Goal: Task Accomplishment & Management: Use online tool/utility

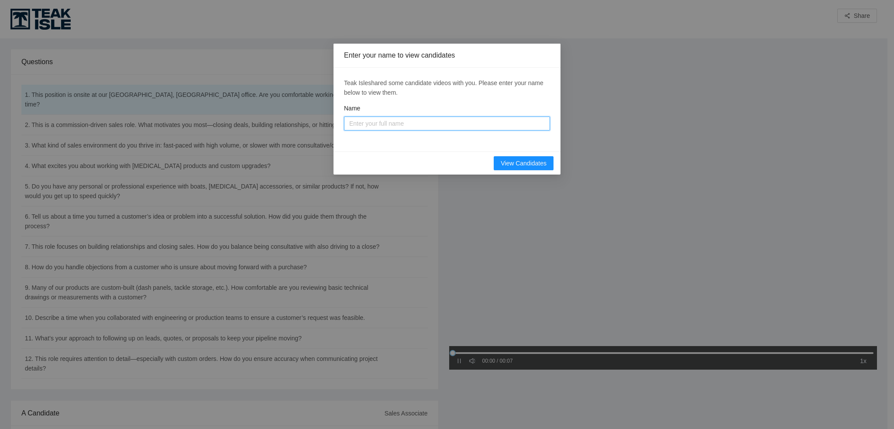
click at [364, 122] on input "Name" at bounding box center [447, 124] width 206 height 14
type input "Andrew"
click at [531, 165] on span "View Candidates" at bounding box center [524, 163] width 46 height 10
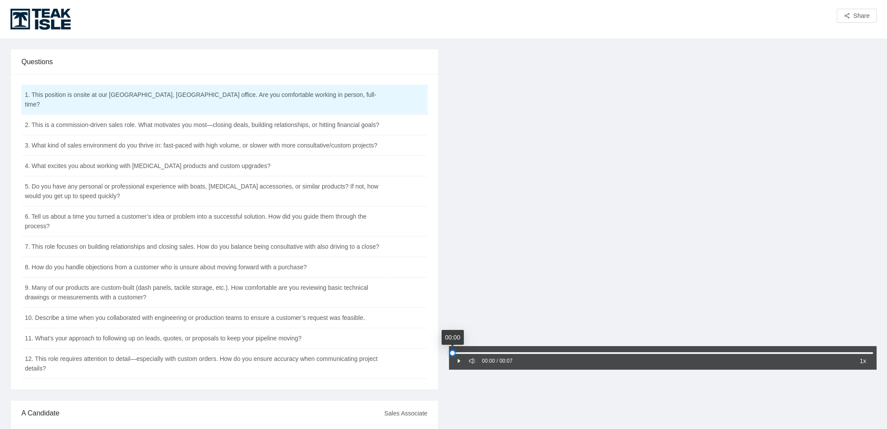
drag, startPoint x: 452, startPoint y: 354, endPoint x: 444, endPoint y: 350, distance: 8.6
click at [444, 350] on div "00:00 / 00:07 1x" at bounding box center [663, 318] width 439 height 538
click at [454, 353] on div at bounding box center [663, 352] width 421 height 5
click at [51, 115] on td "2. This is a commission-driven sales role. What motivates you most—closing deal…" at bounding box center [202, 125] width 363 height 21
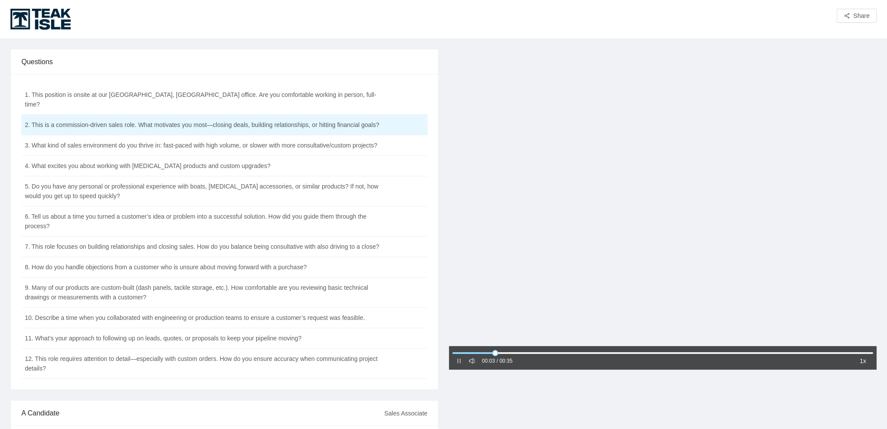
click at [457, 359] on icon "pause" at bounding box center [458, 361] width 3 height 5
drag, startPoint x: 500, startPoint y: 354, endPoint x: 445, endPoint y: 354, distance: 54.5
click at [445, 354] on div "00:00 / 00:35 1x" at bounding box center [663, 318] width 439 height 538
click at [456, 362] on icon "pause" at bounding box center [459, 361] width 6 height 6
click at [103, 188] on td "5. Do you have any personal or professional experience with boats, [MEDICAL_DAT…" at bounding box center [202, 191] width 363 height 30
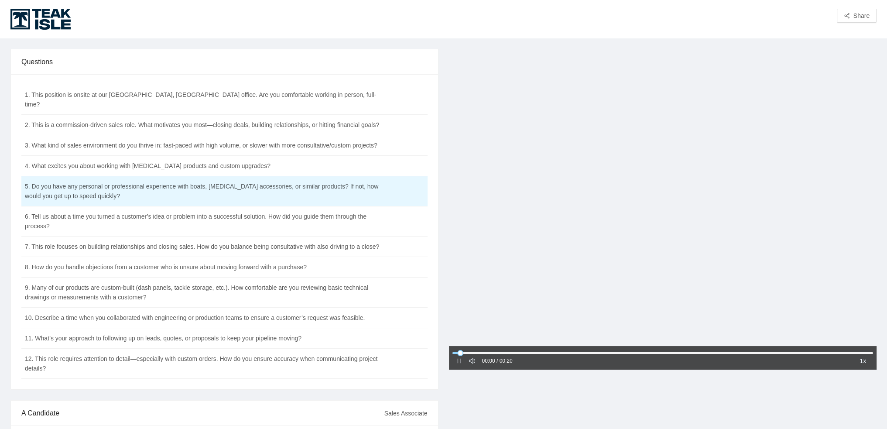
click at [460, 360] on icon "pause" at bounding box center [459, 361] width 6 height 6
click at [459, 363] on icon "caret-right" at bounding box center [459, 361] width 6 height 6
click at [460, 358] on icon "pause" at bounding box center [459, 361] width 6 height 6
click at [60, 332] on td "11. What’s your approach to following up on leads, quotes, or proposals to keep…" at bounding box center [202, 338] width 363 height 21
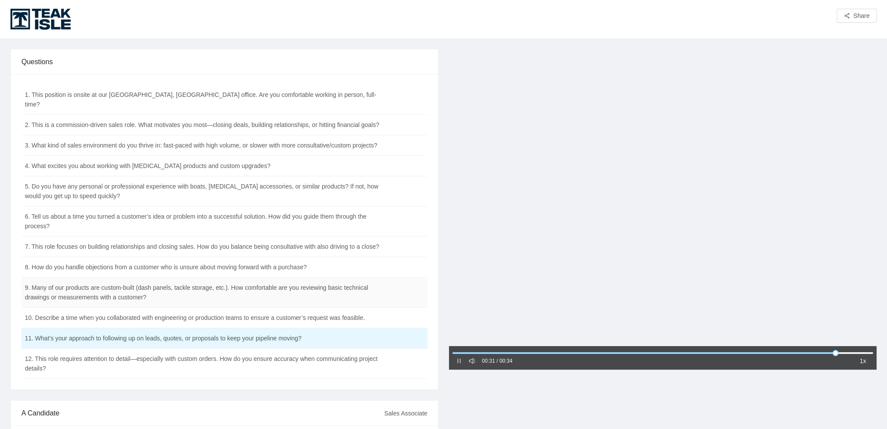
click at [321, 281] on td "9. Many of our products are custom-built (dash panels, tackle storage, etc.). H…" at bounding box center [202, 293] width 363 height 30
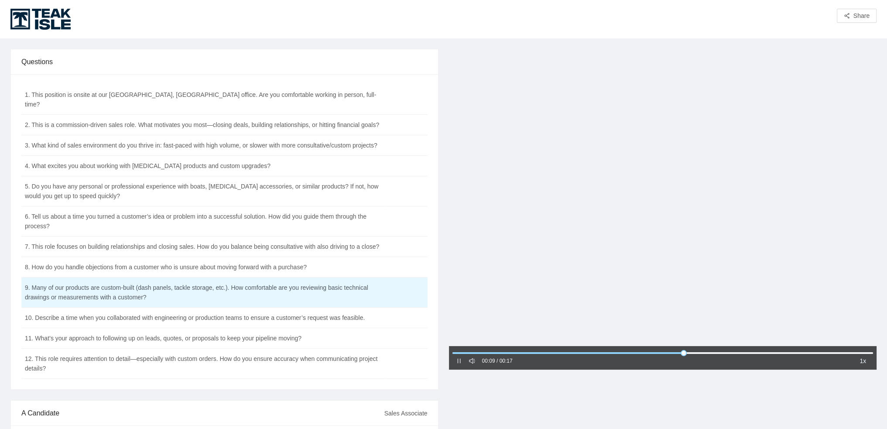
click at [457, 362] on icon "pause" at bounding box center [459, 361] width 6 height 6
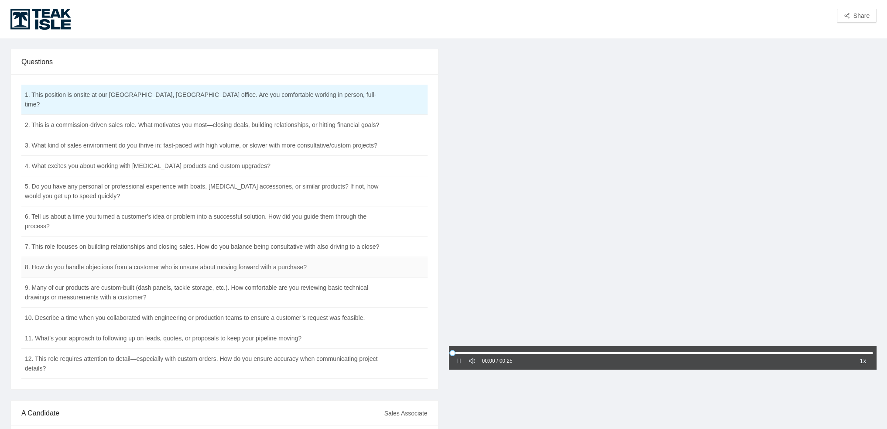
click at [133, 258] on td "8. How do you handle objections from a customer who is unsure about moving forw…" at bounding box center [202, 267] width 363 height 21
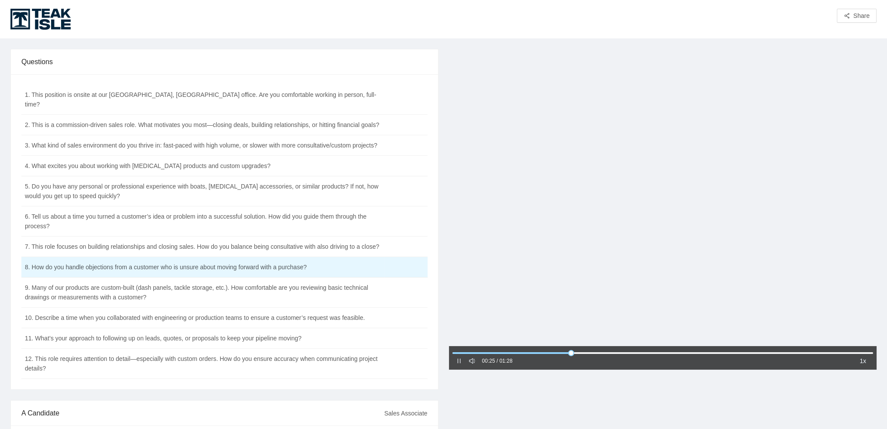
click at [692, 225] on div at bounding box center [663, 198] width 428 height 299
click at [175, 160] on td "4. What excites you about working with [MEDICAL_DATA] products and custom upgra…" at bounding box center [202, 166] width 363 height 21
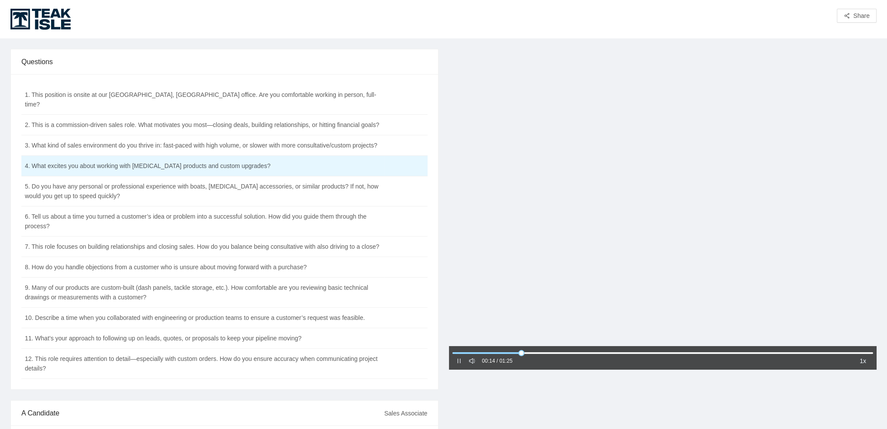
click at [664, 207] on div at bounding box center [663, 198] width 428 height 299
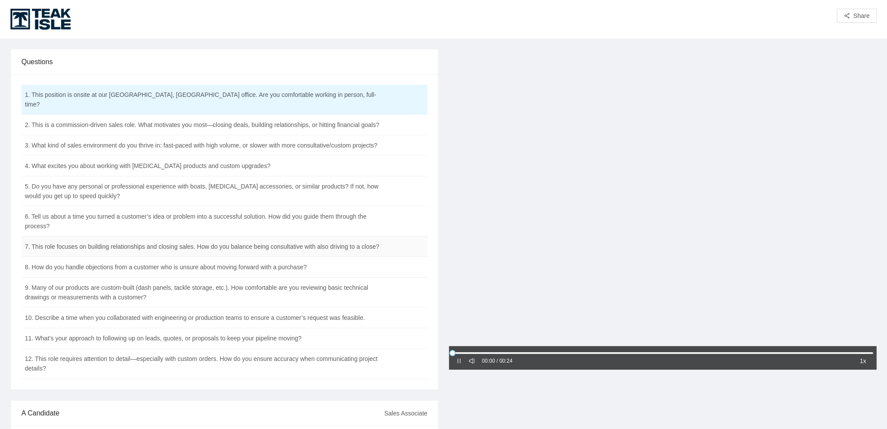
click at [146, 241] on td "7. This role focuses on building relationships and closing sales. How do you ba…" at bounding box center [202, 247] width 363 height 21
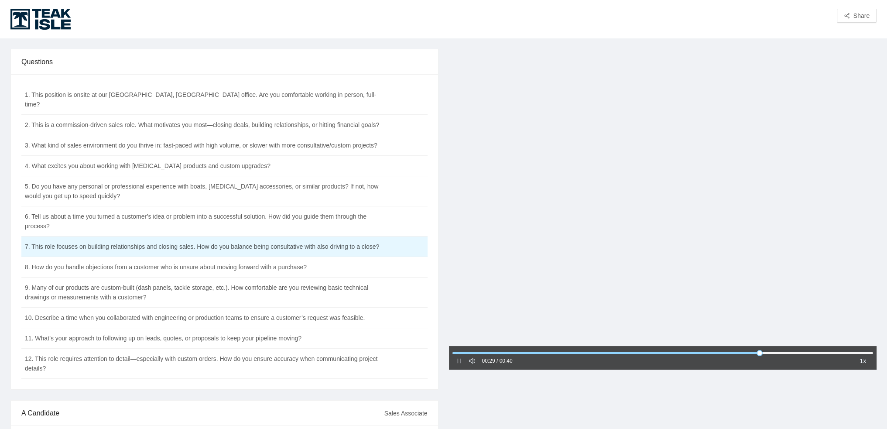
click at [459, 359] on icon "pause" at bounding box center [459, 361] width 6 height 6
click at [173, 260] on td "8. How do you handle objections from a customer who is unsure about moving forw…" at bounding box center [202, 267] width 363 height 21
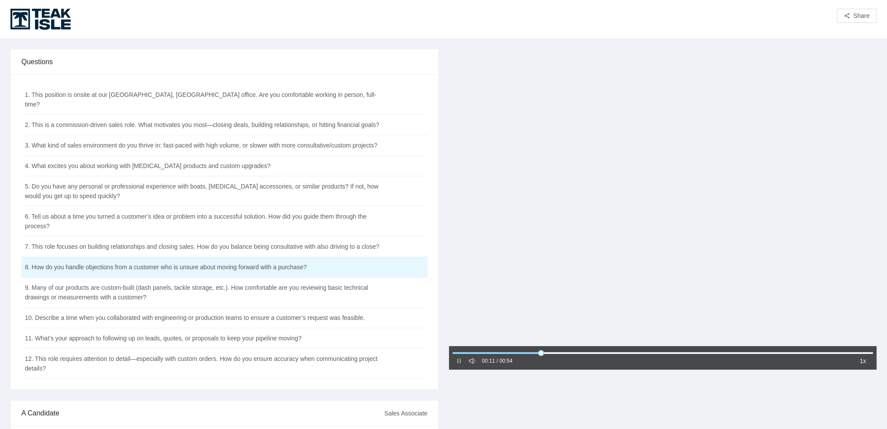
click at [458, 361] on icon "pause" at bounding box center [459, 361] width 6 height 6
